Goal: Task Accomplishment & Management: Manage account settings

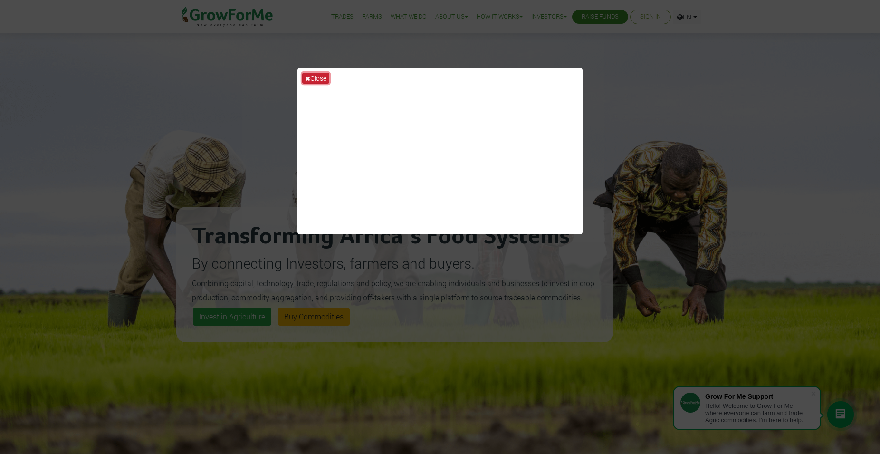
click at [310, 79] on button "Close" at bounding box center [315, 78] width 27 height 11
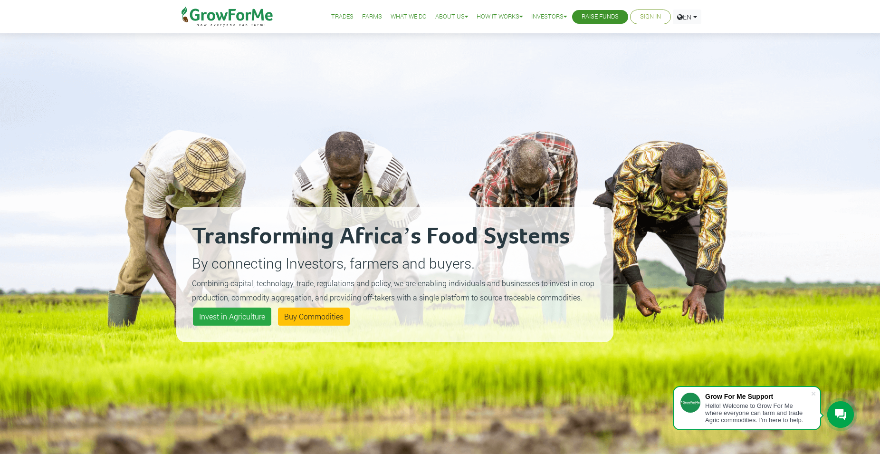
click at [645, 16] on link "Sign In" at bounding box center [650, 17] width 21 height 10
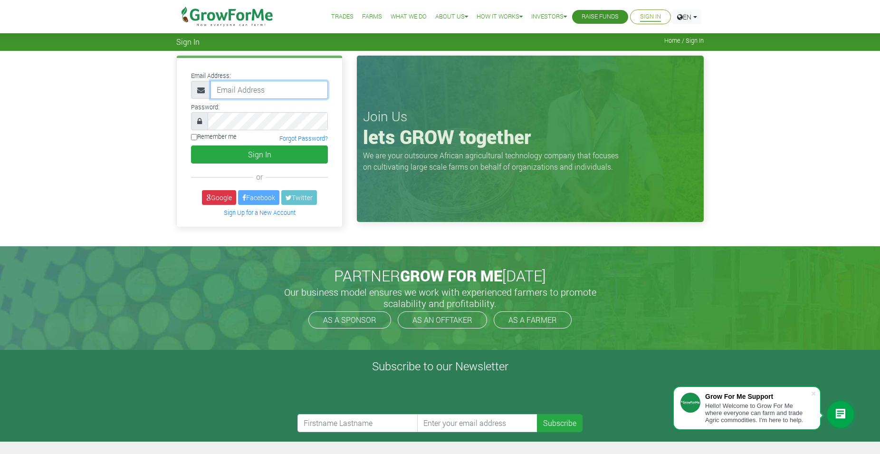
click at [218, 88] on input "email" at bounding box center [268, 90] width 117 height 18
type input "233244623356@growforme.com"
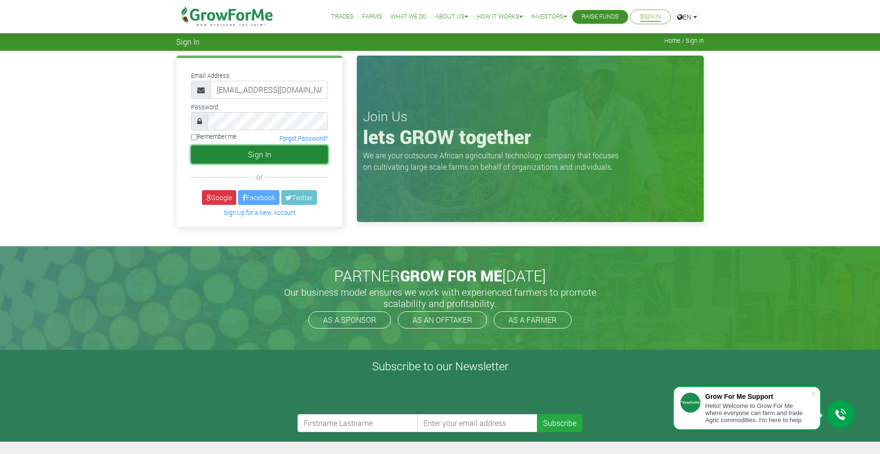
click at [254, 152] on button "Sign In" at bounding box center [259, 154] width 137 height 18
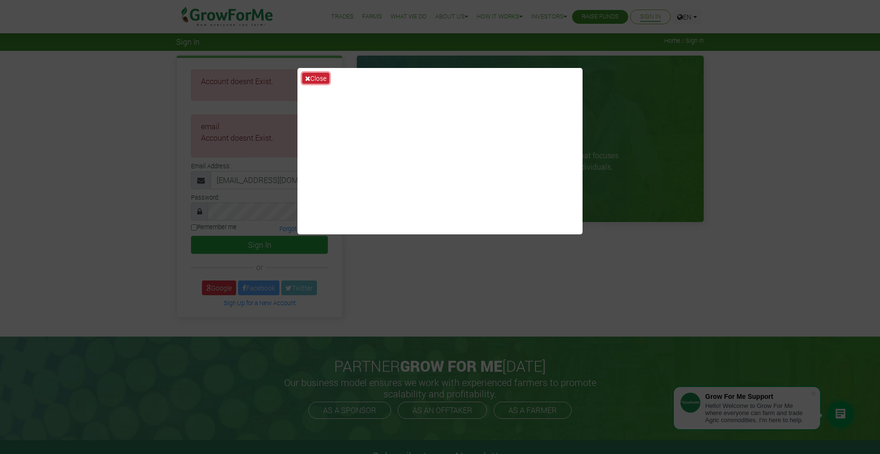
click at [307, 78] on icon at bounding box center [307, 78] width 5 height 7
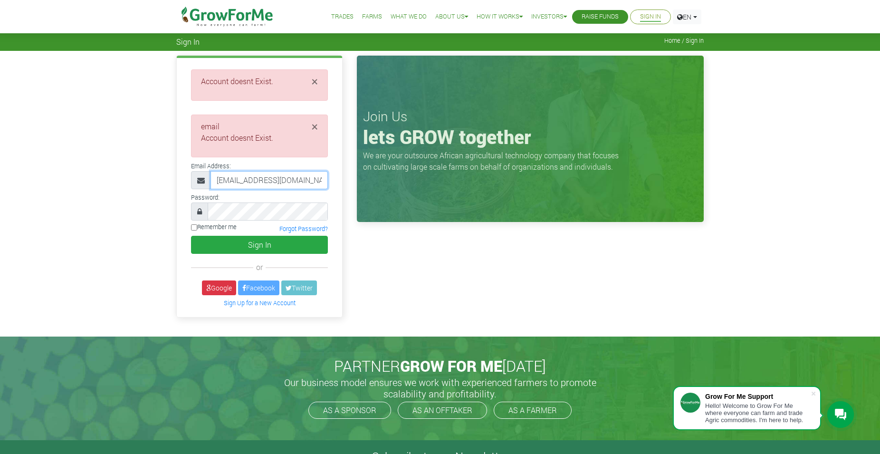
click at [247, 179] on input "233244623356@growforme.com" at bounding box center [268, 180] width 117 height 18
type input "m"
type input "[EMAIL_ADDRESS][DOMAIN_NAME]"
click at [197, 229] on input "Remember me" at bounding box center [194, 227] width 6 height 6
checkbox input "true"
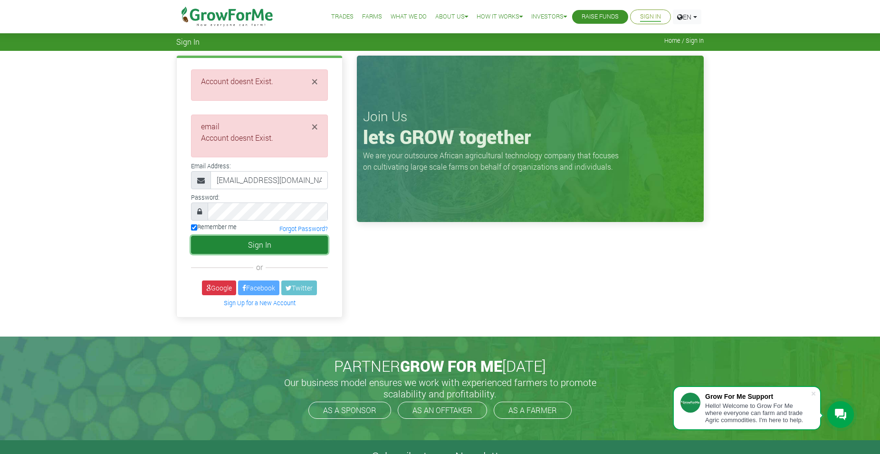
click at [249, 244] on button "Sign In" at bounding box center [259, 245] width 137 height 18
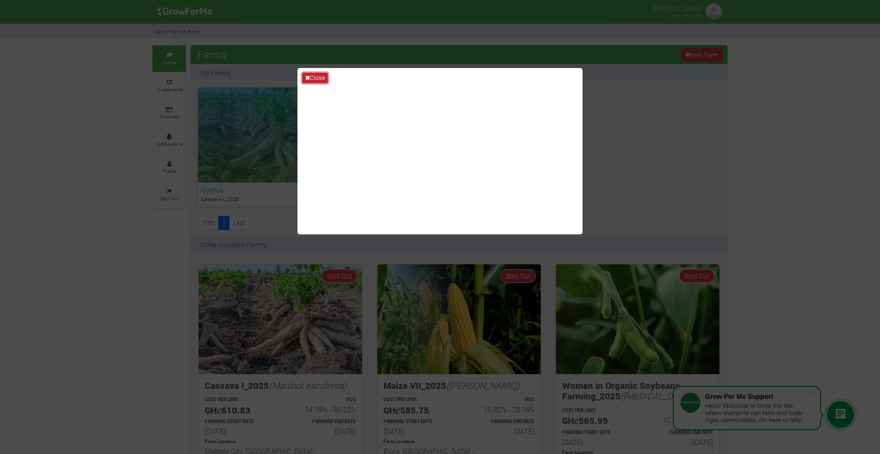
click at [310, 78] on button "Close" at bounding box center [315, 78] width 26 height 10
